Goal: Complete application form: Complete application form

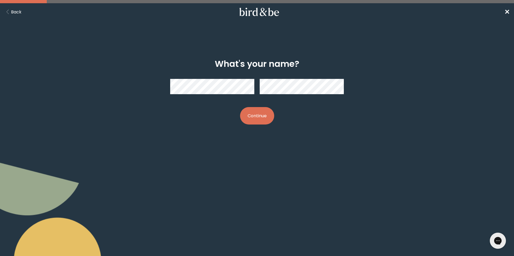
click at [255, 113] on button "Continue" at bounding box center [257, 115] width 34 height 17
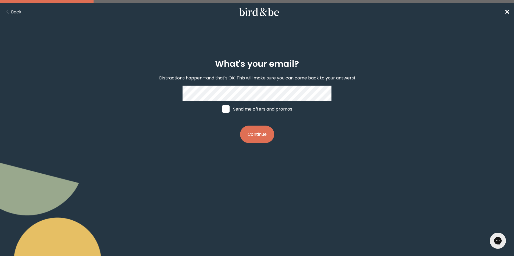
click at [267, 134] on button "Continue" at bounding box center [257, 134] width 34 height 17
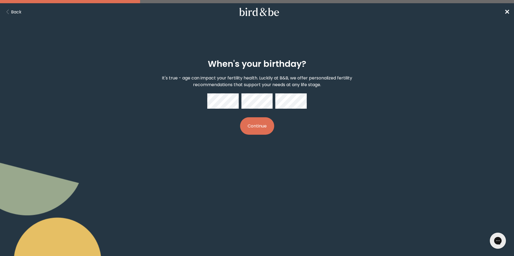
click at [267, 133] on button "Continue" at bounding box center [257, 125] width 34 height 17
click at [240, 117] on button "Continue" at bounding box center [257, 125] width 34 height 17
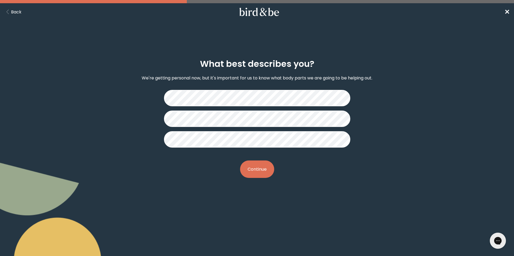
click at [264, 166] on button "Continue" at bounding box center [257, 169] width 34 height 17
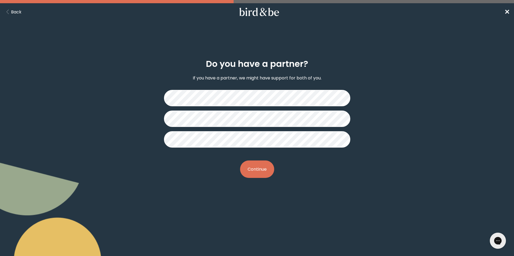
click at [268, 174] on button "Continue" at bounding box center [257, 169] width 34 height 17
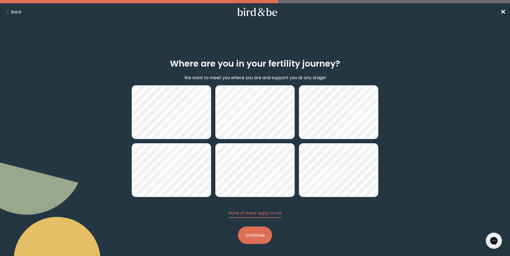
click at [262, 239] on button "Continue" at bounding box center [255, 235] width 34 height 17
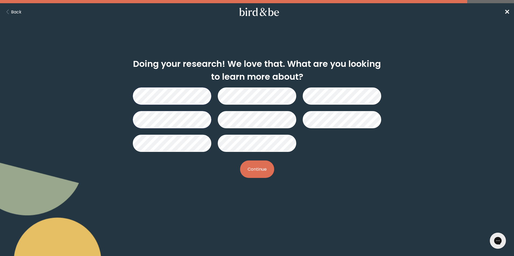
click at [268, 169] on button "Continue" at bounding box center [257, 169] width 34 height 17
